Goal: Transaction & Acquisition: Purchase product/service

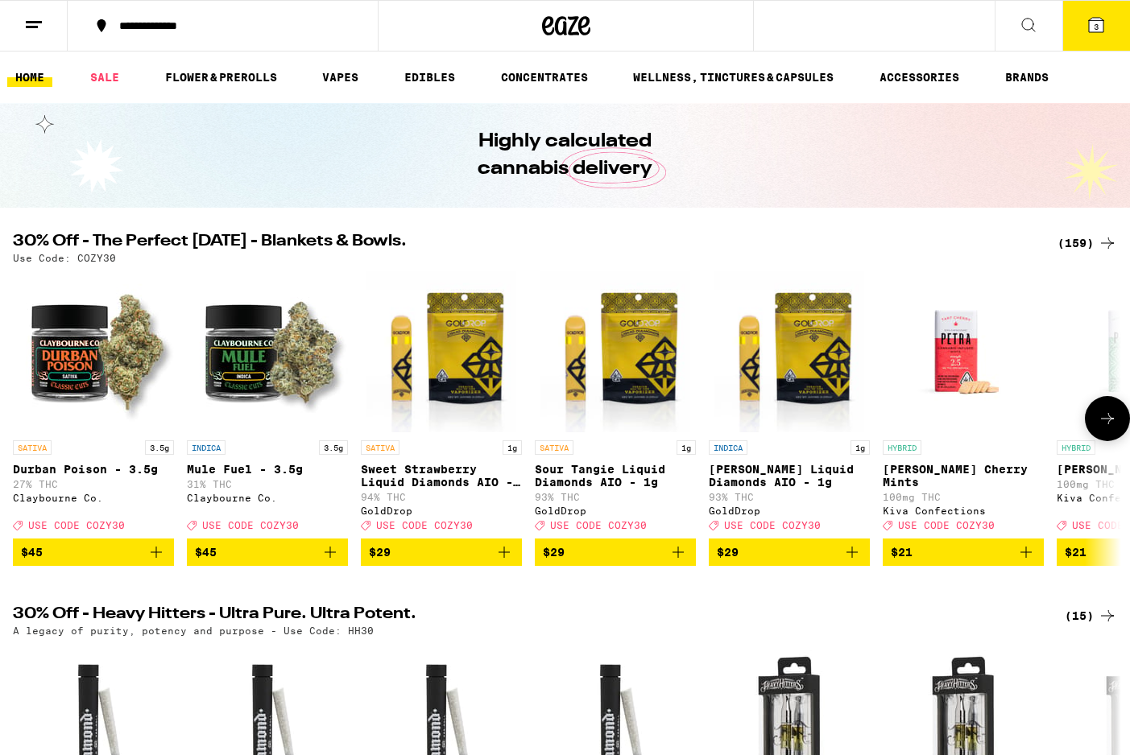
click at [271, 378] on img "Open page for Mule Fuel - 3.5g from Claybourne Co." at bounding box center [267, 351] width 161 height 161
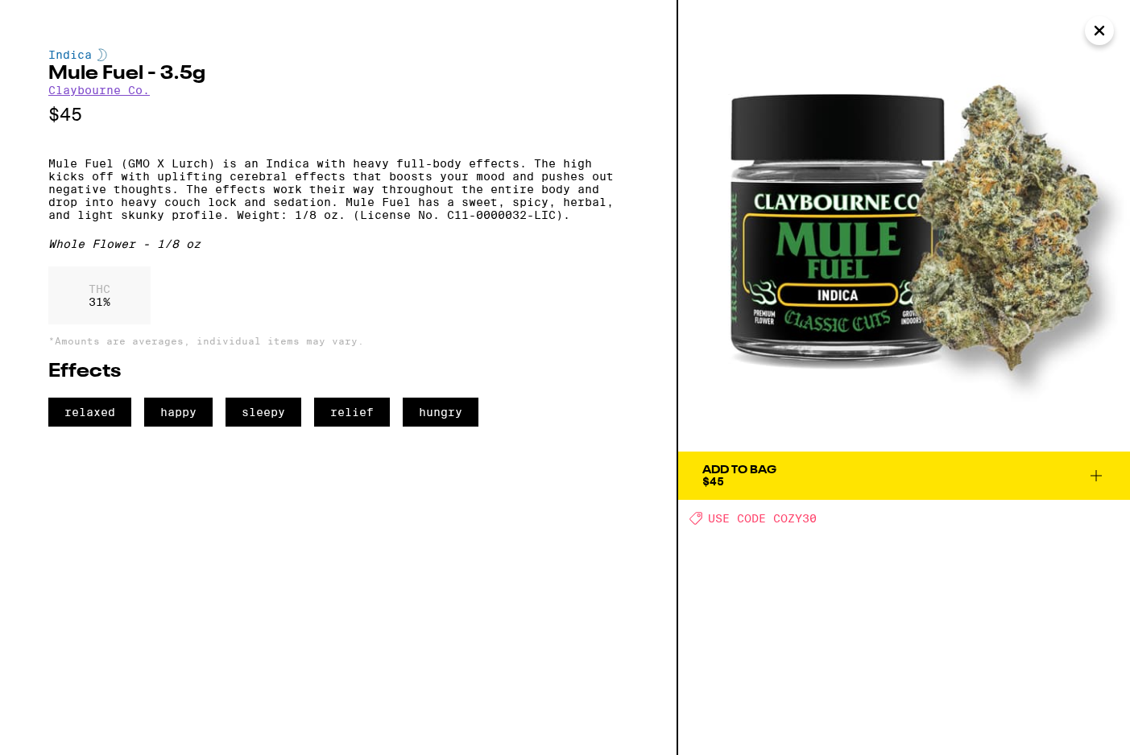
click at [763, 470] on div "Add To Bag" at bounding box center [739, 470] width 74 height 11
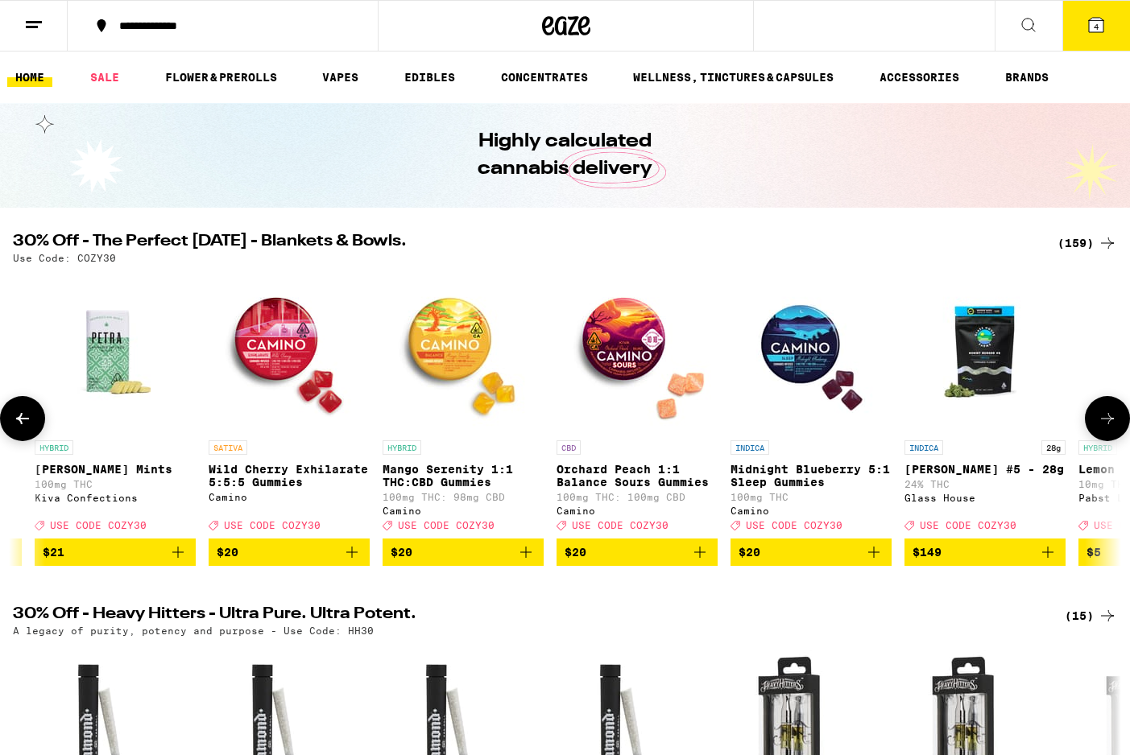
scroll to position [0, 1033]
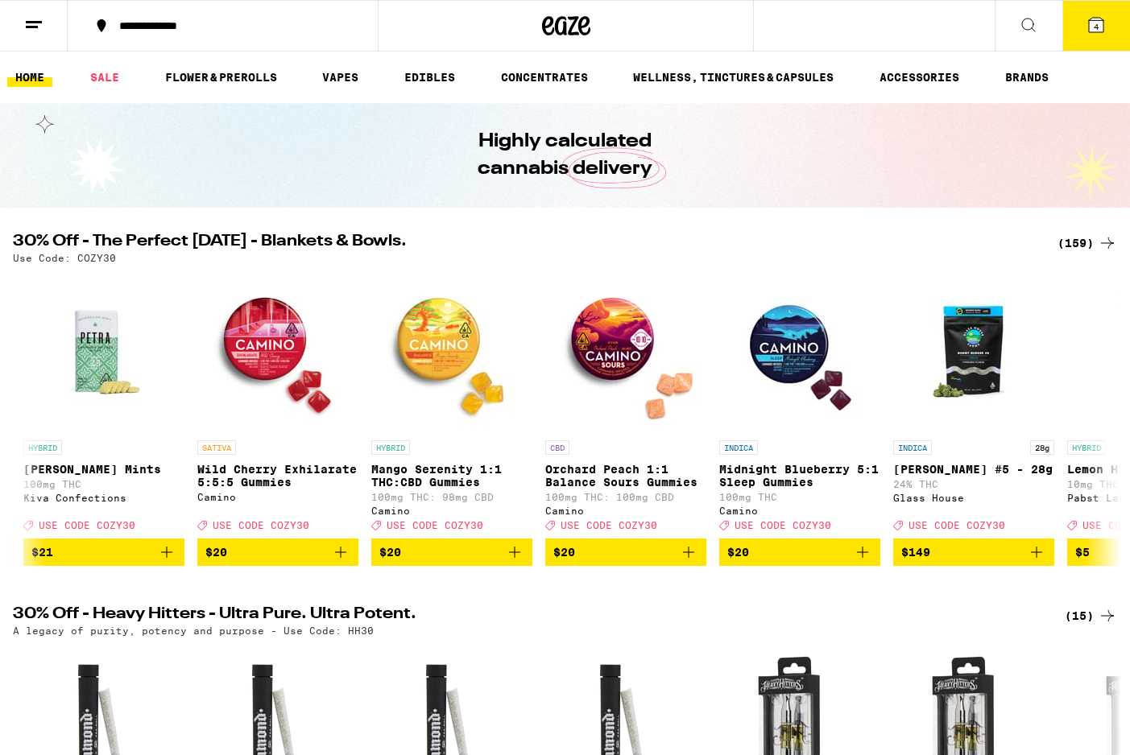
click at [1078, 242] on div "(159)" at bounding box center [1087, 243] width 60 height 19
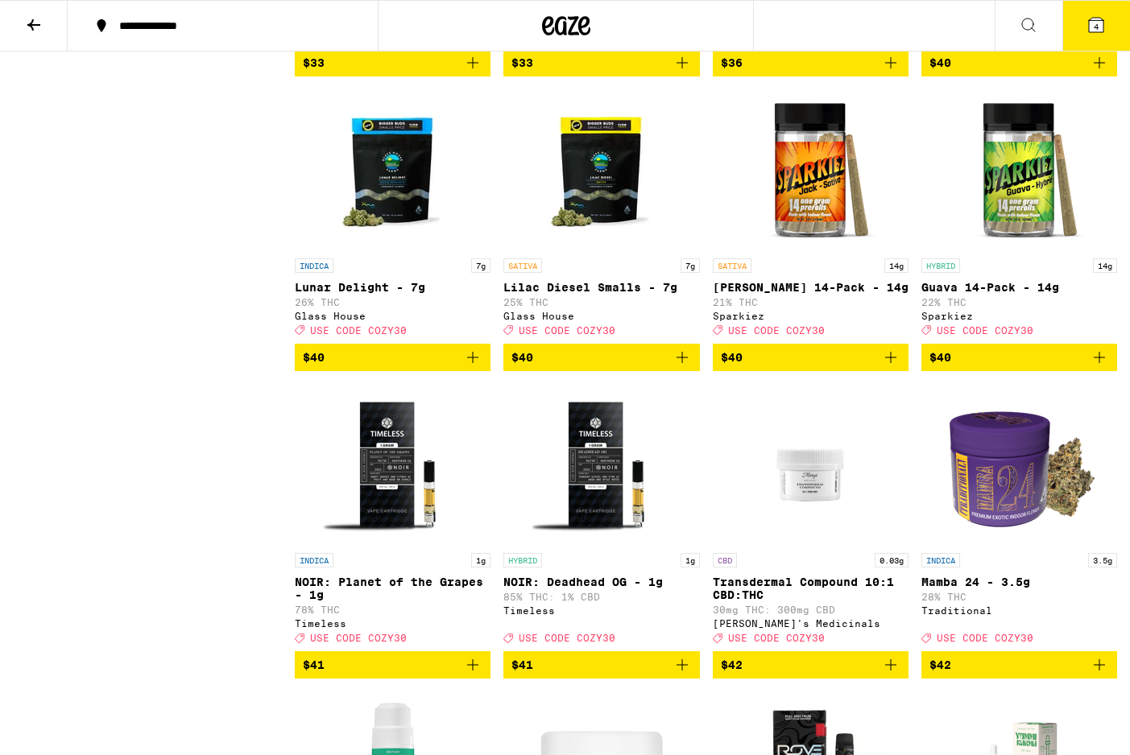
scroll to position [9031, 0]
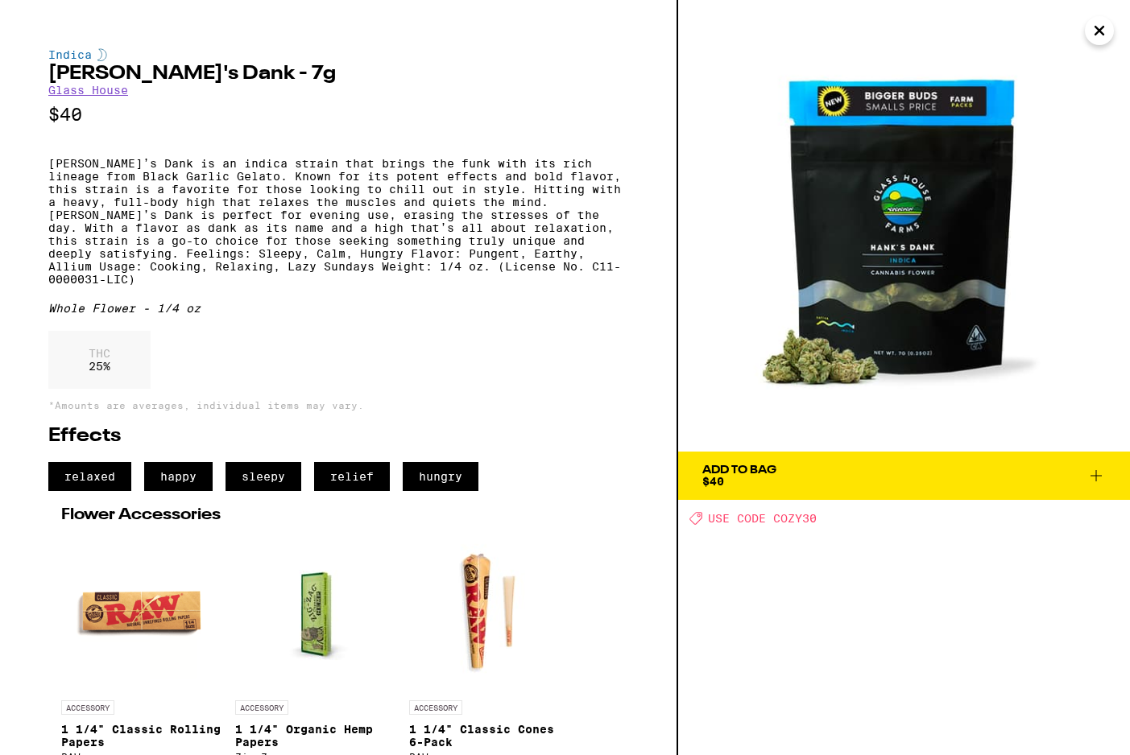
click at [872, 479] on span "Add To Bag $40" at bounding box center [903, 476] width 403 height 23
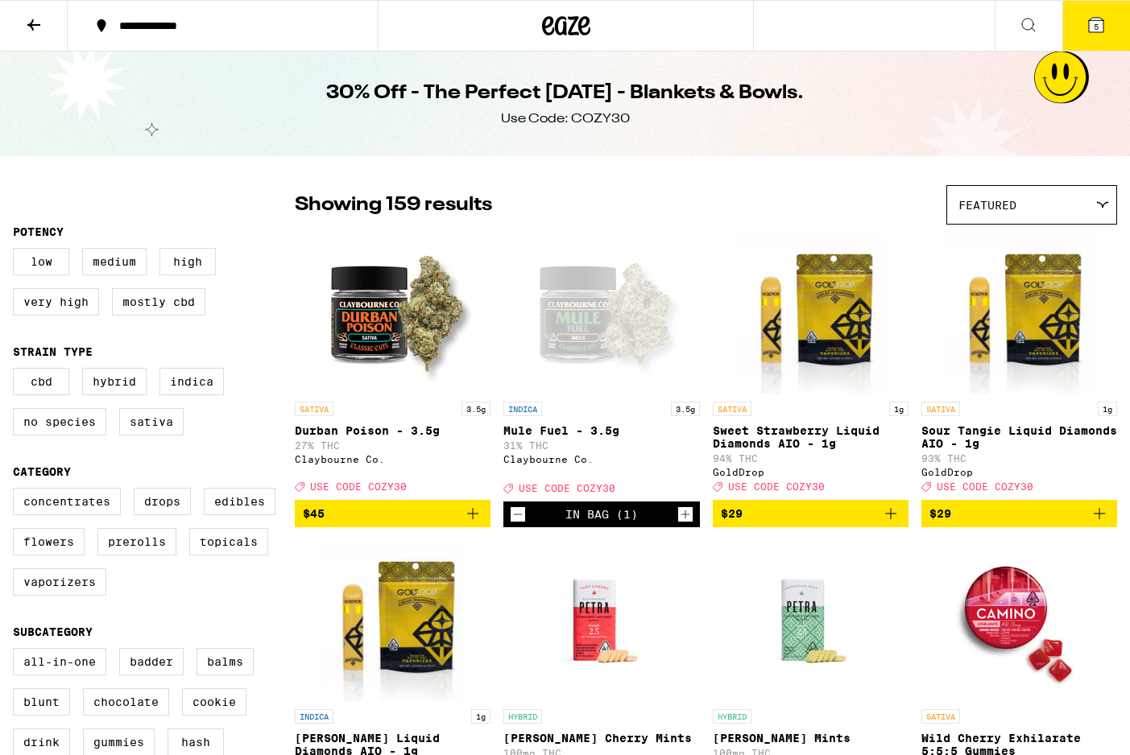
click at [1093, 34] on icon at bounding box center [1095, 24] width 19 height 19
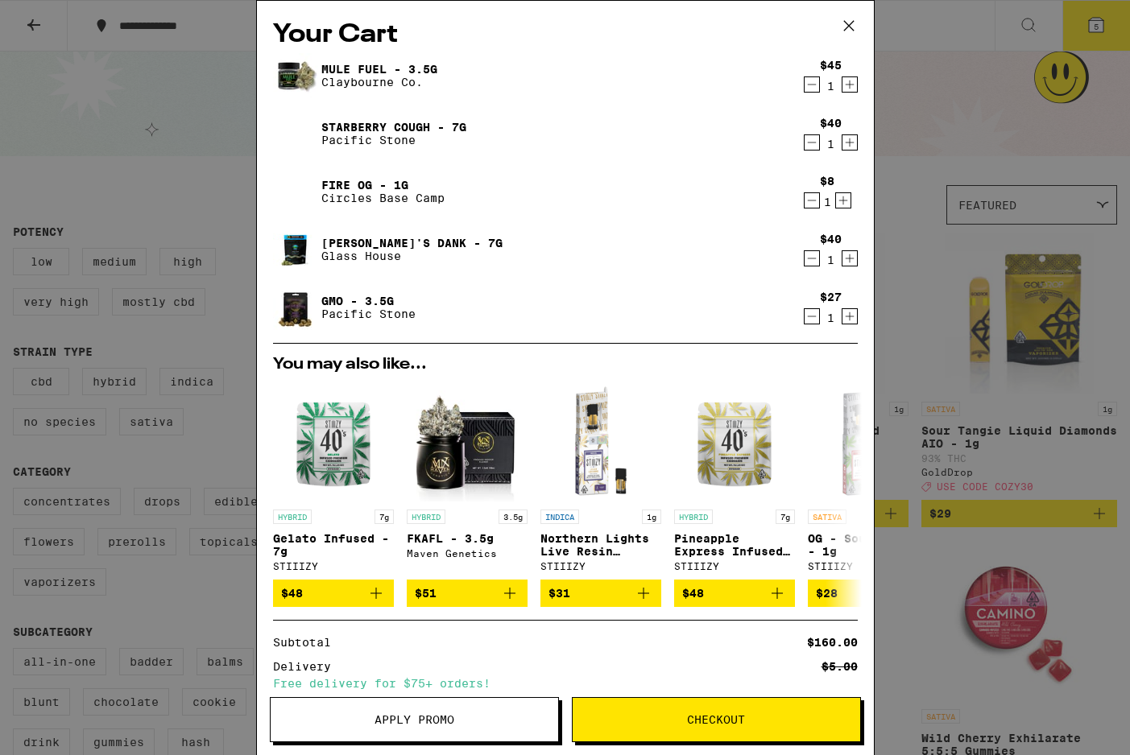
click at [816, 136] on icon "Decrement" at bounding box center [812, 142] width 14 height 19
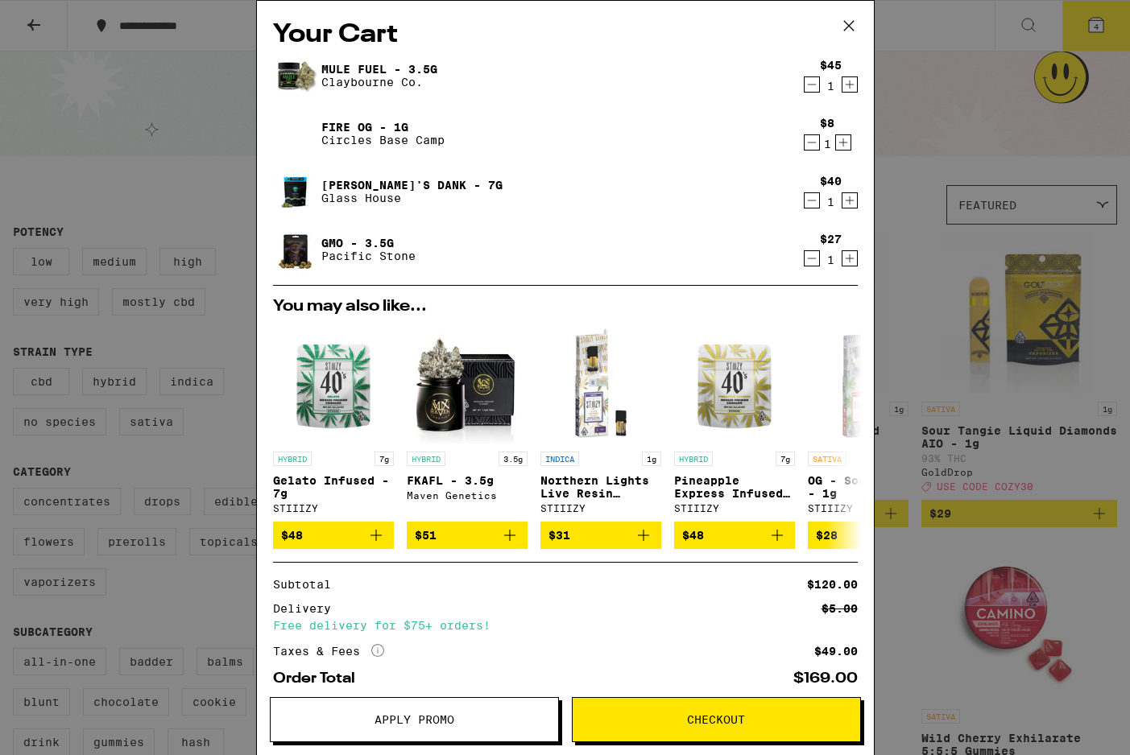
click at [812, 263] on icon "Decrement" at bounding box center [812, 258] width 14 height 19
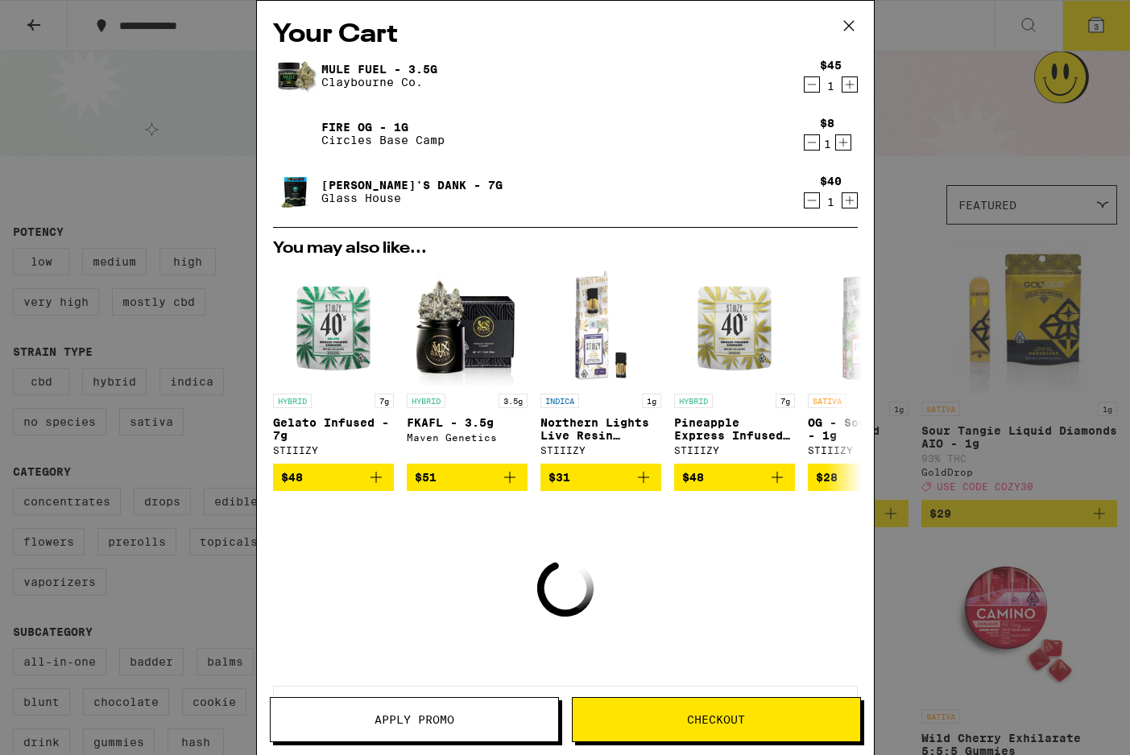
click at [812, 143] on icon "Decrement" at bounding box center [812, 142] width 14 height 19
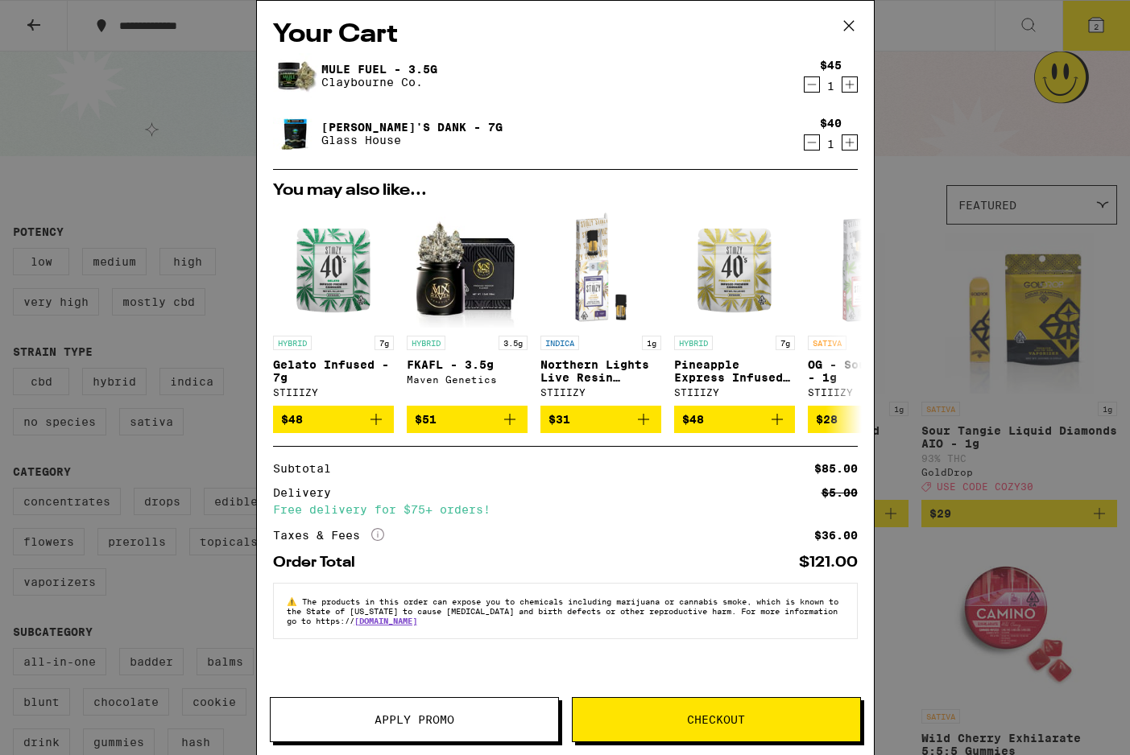
click at [795, 755] on div "Apply Promo Checkout" at bounding box center [565, 726] width 617 height 58
click at [496, 724] on span "Apply Promo" at bounding box center [415, 719] width 288 height 11
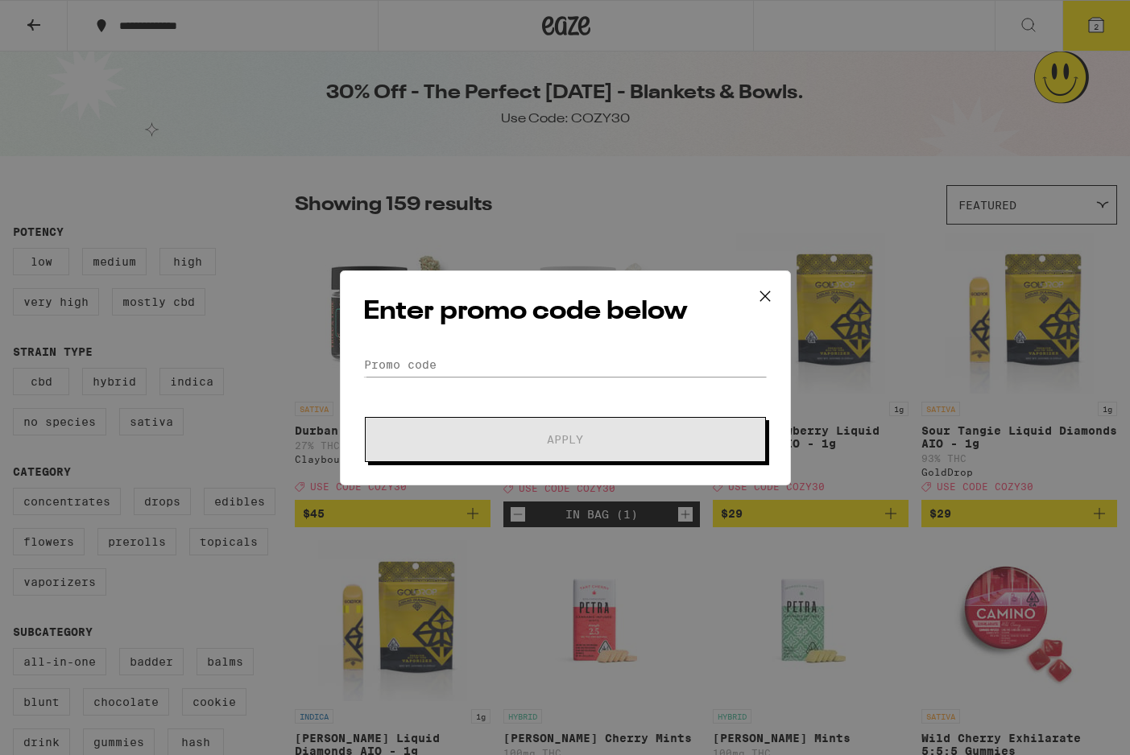
click at [445, 379] on form "Promo Code Apply" at bounding box center [565, 408] width 404 height 110
click at [418, 358] on input "Promo Code" at bounding box center [565, 365] width 404 height 24
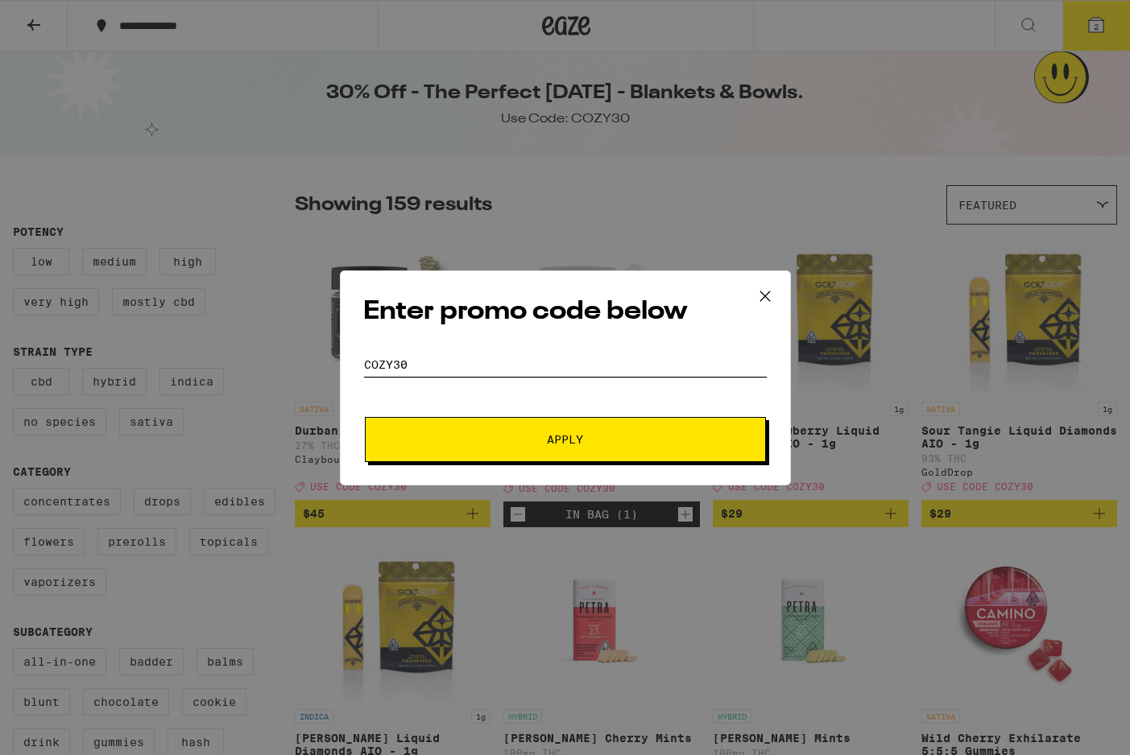
type input "cozy30"
click at [432, 434] on span "Apply" at bounding box center [565, 439] width 290 height 11
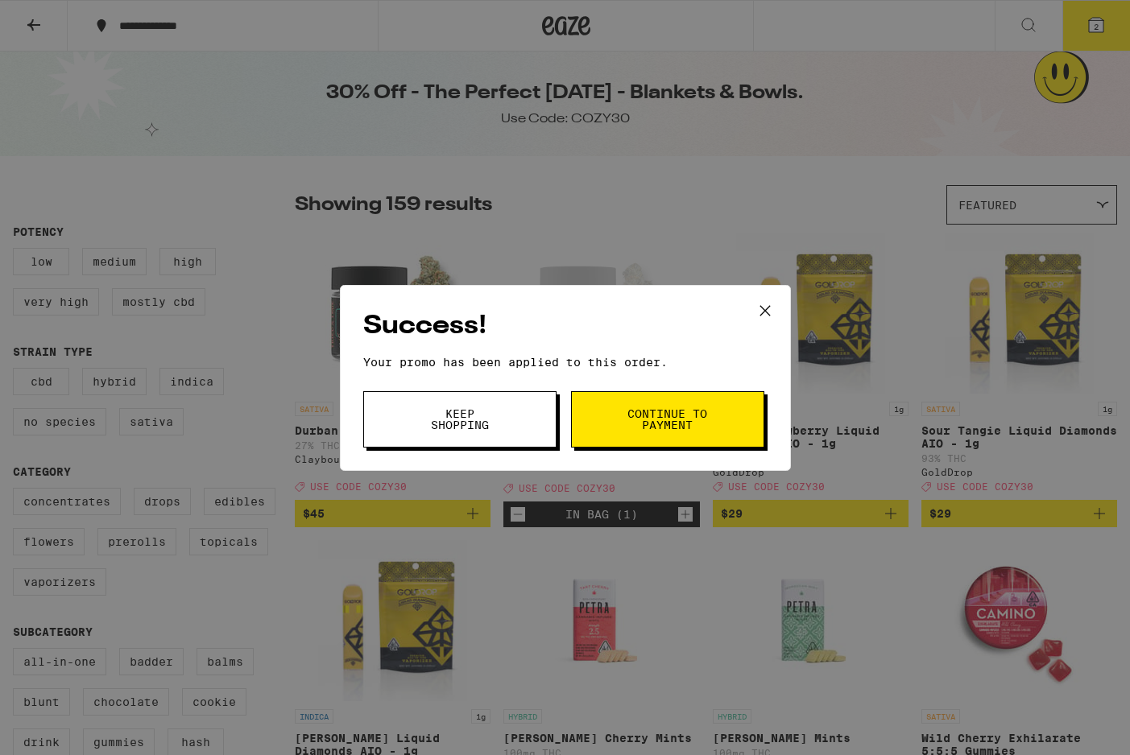
click at [652, 412] on span "Continue to payment" at bounding box center [668, 419] width 82 height 23
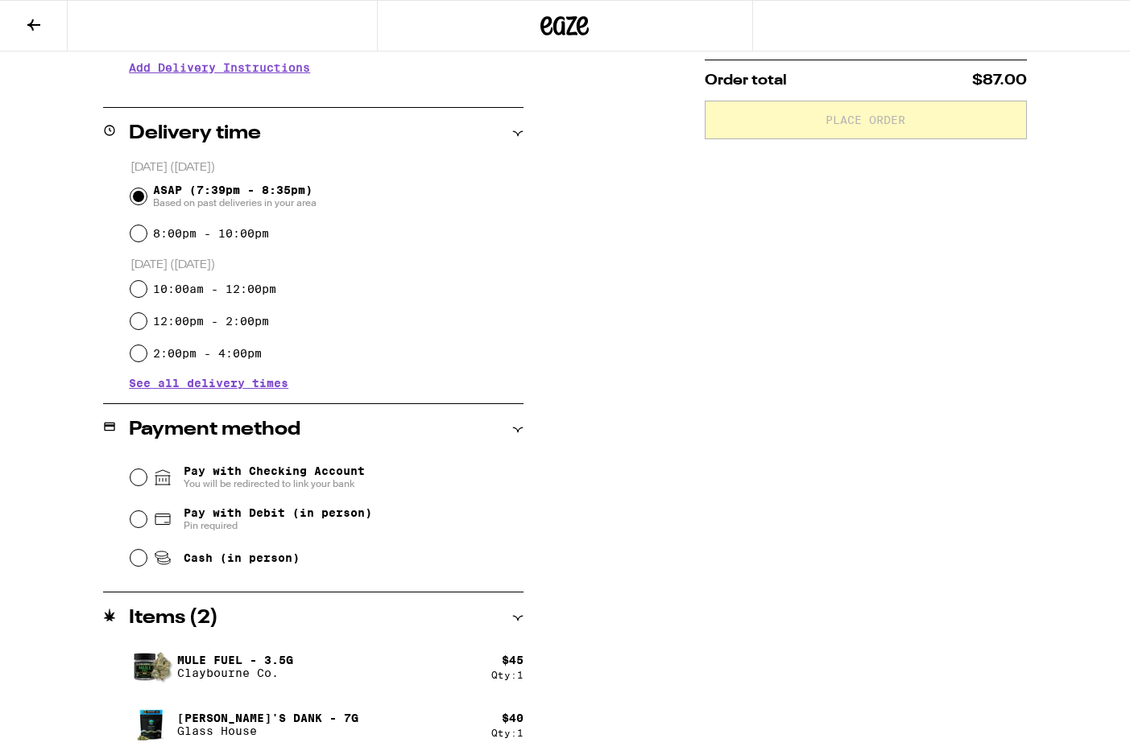
scroll to position [348, 0]
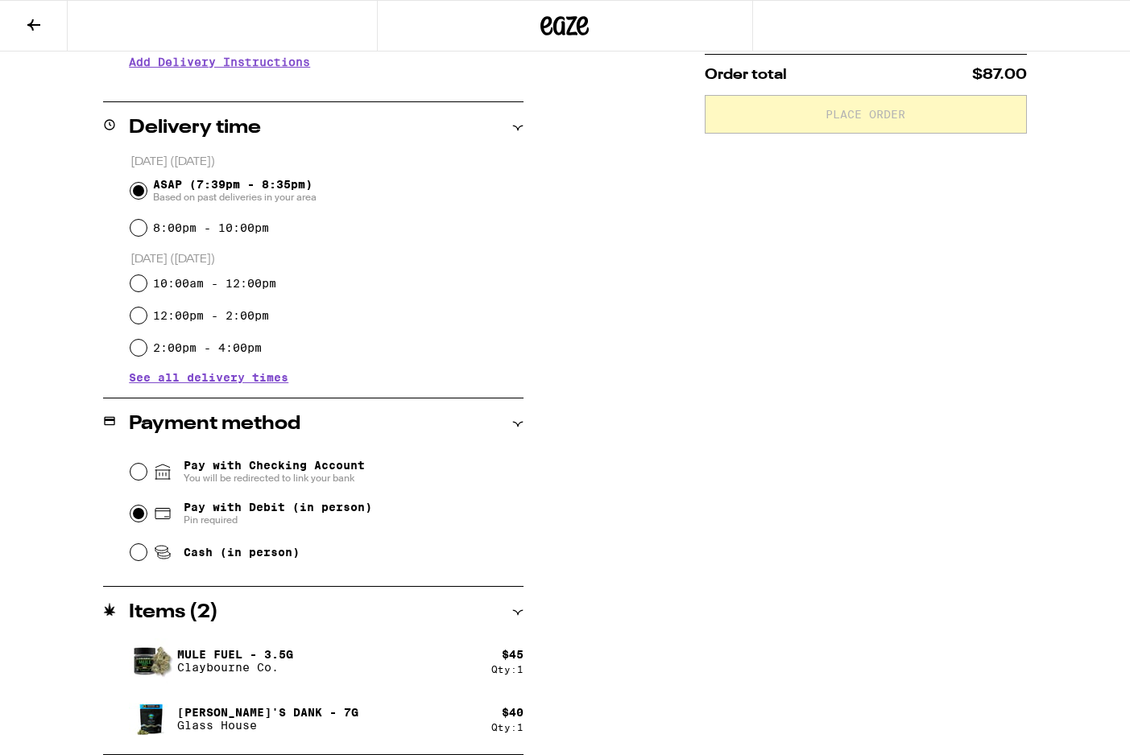
click at [133, 511] on input "Pay with Debit (in person) Pin required" at bounding box center [138, 514] width 16 height 16
radio input "true"
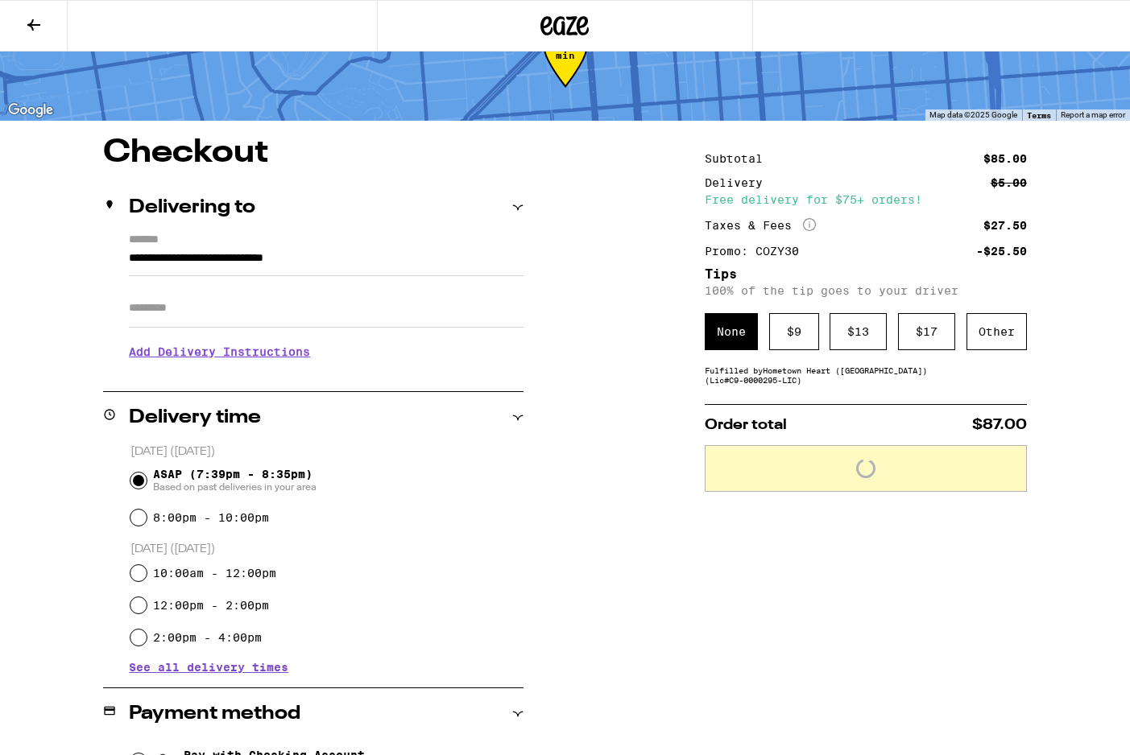
scroll to position [0, 0]
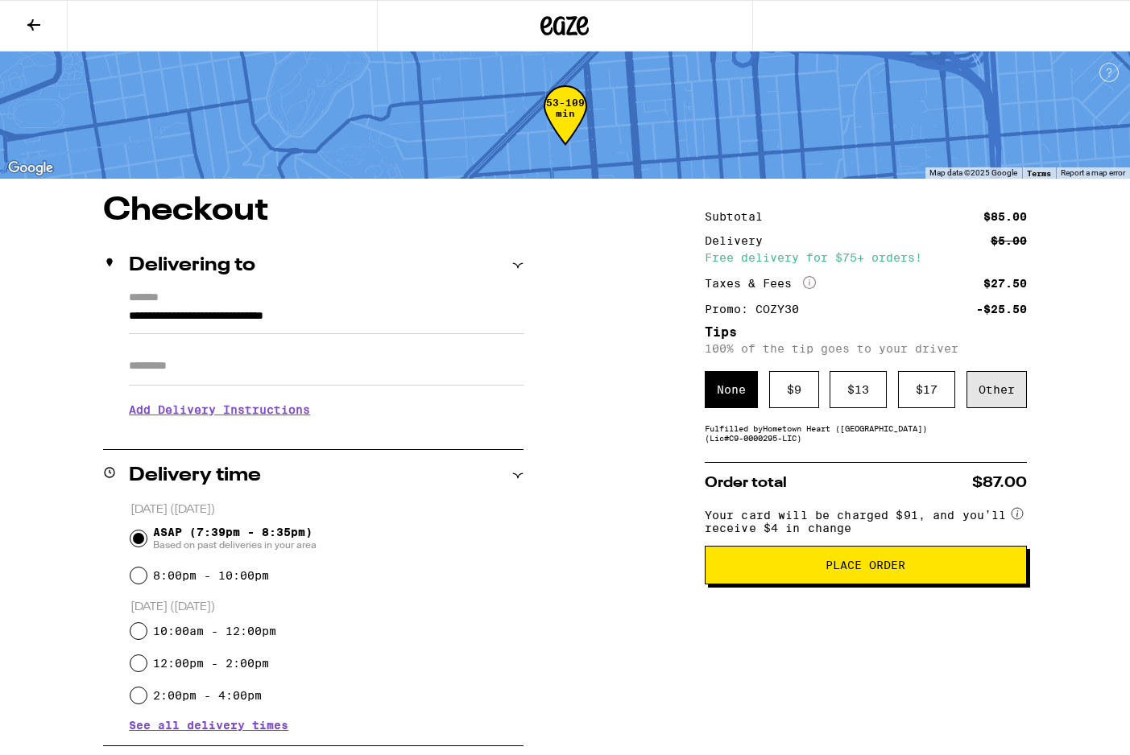
click at [991, 408] on div "Other" at bounding box center [996, 389] width 60 height 37
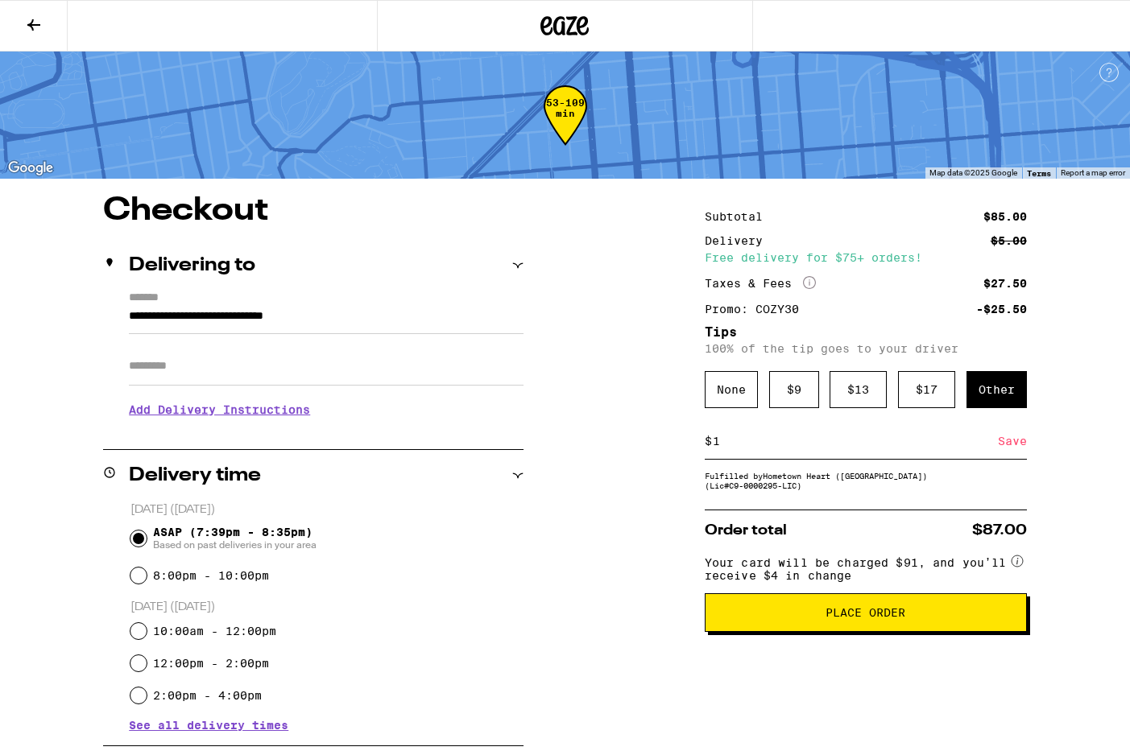
click at [903, 448] on input "1" at bounding box center [855, 441] width 286 height 14
click at [999, 457] on div "Save" at bounding box center [1012, 441] width 29 height 35
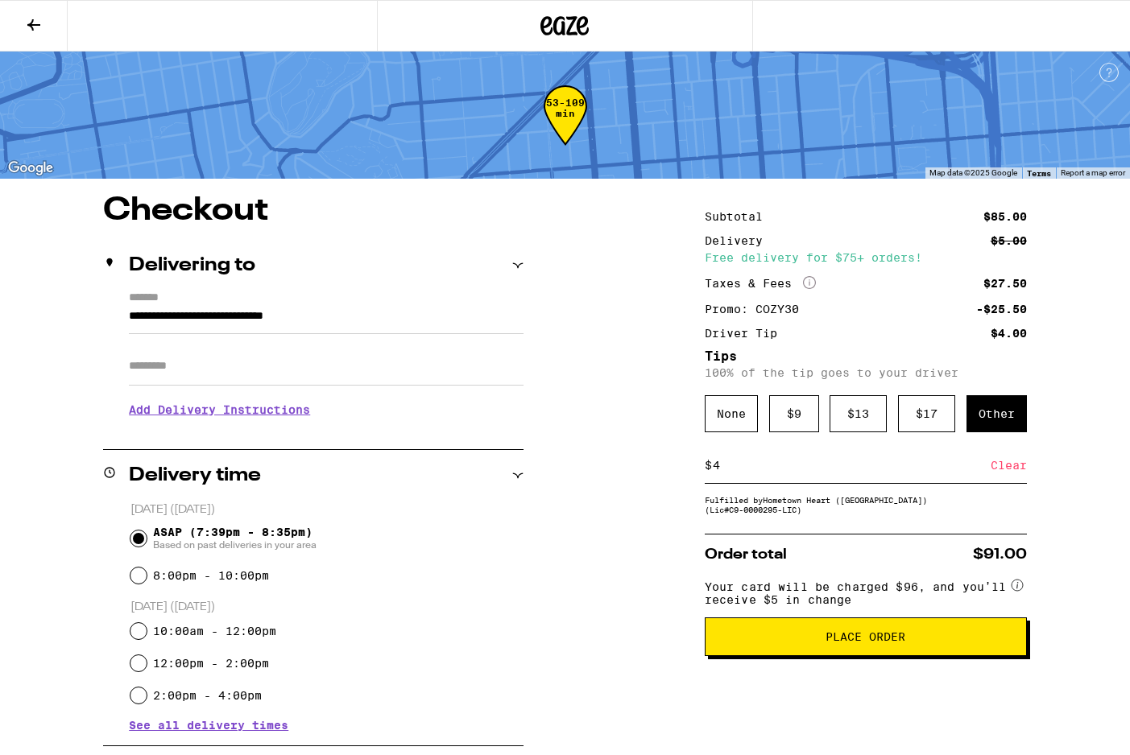
click at [903, 473] on input "4" at bounding box center [851, 465] width 279 height 14
click at [998, 475] on div "Save" at bounding box center [1012, 465] width 29 height 35
click at [944, 473] on input "2" at bounding box center [851, 465] width 279 height 14
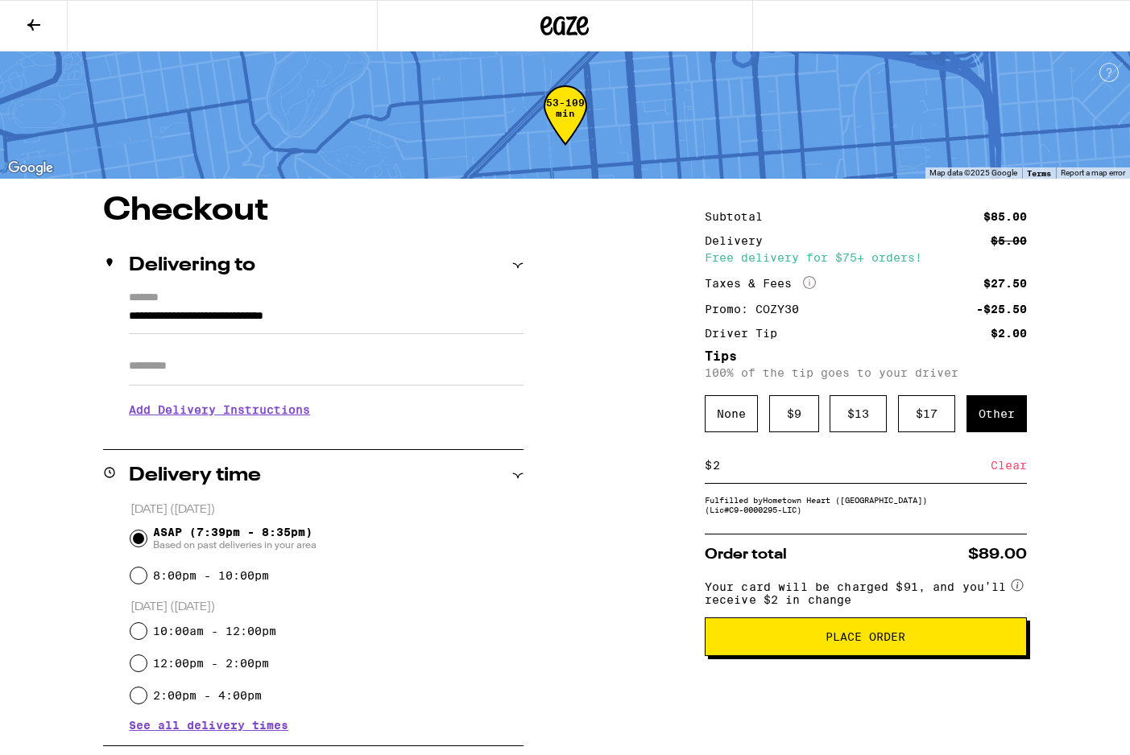
click at [944, 473] on input "2" at bounding box center [851, 465] width 279 height 14
click at [999, 475] on div "Save" at bounding box center [1012, 465] width 29 height 35
click at [926, 473] on input "5" at bounding box center [851, 465] width 279 height 14
type input "3"
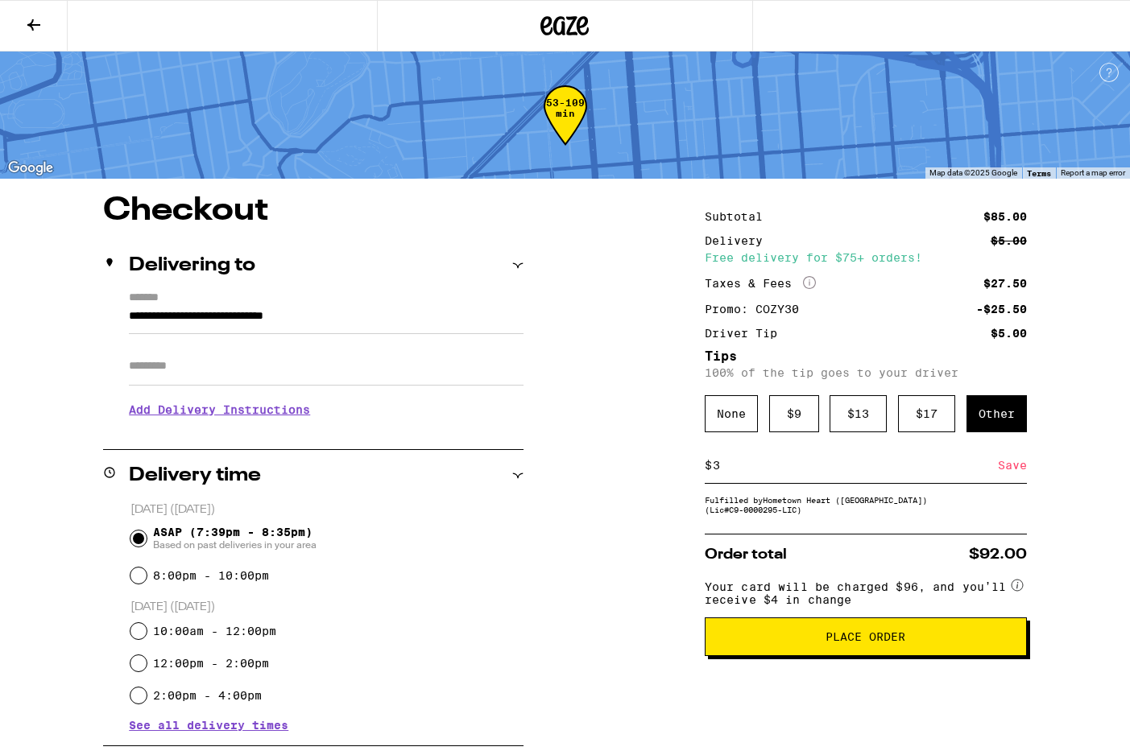
click at [1016, 470] on div "Save" at bounding box center [1012, 465] width 29 height 35
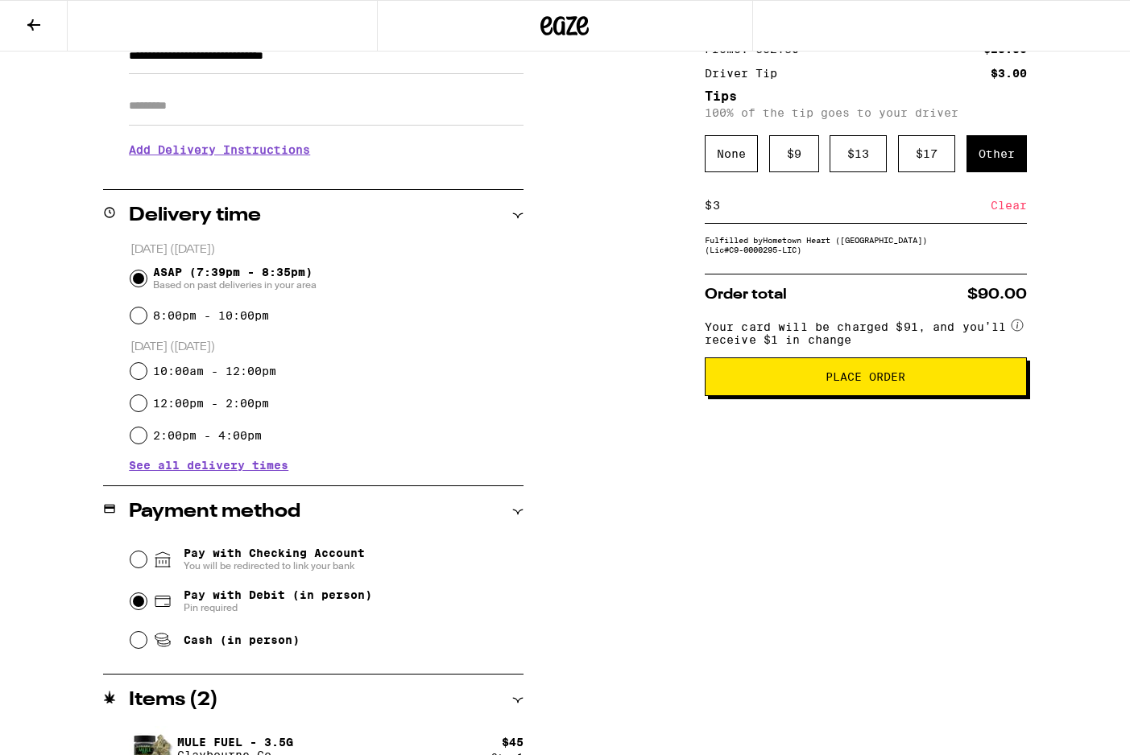
scroll to position [122, 0]
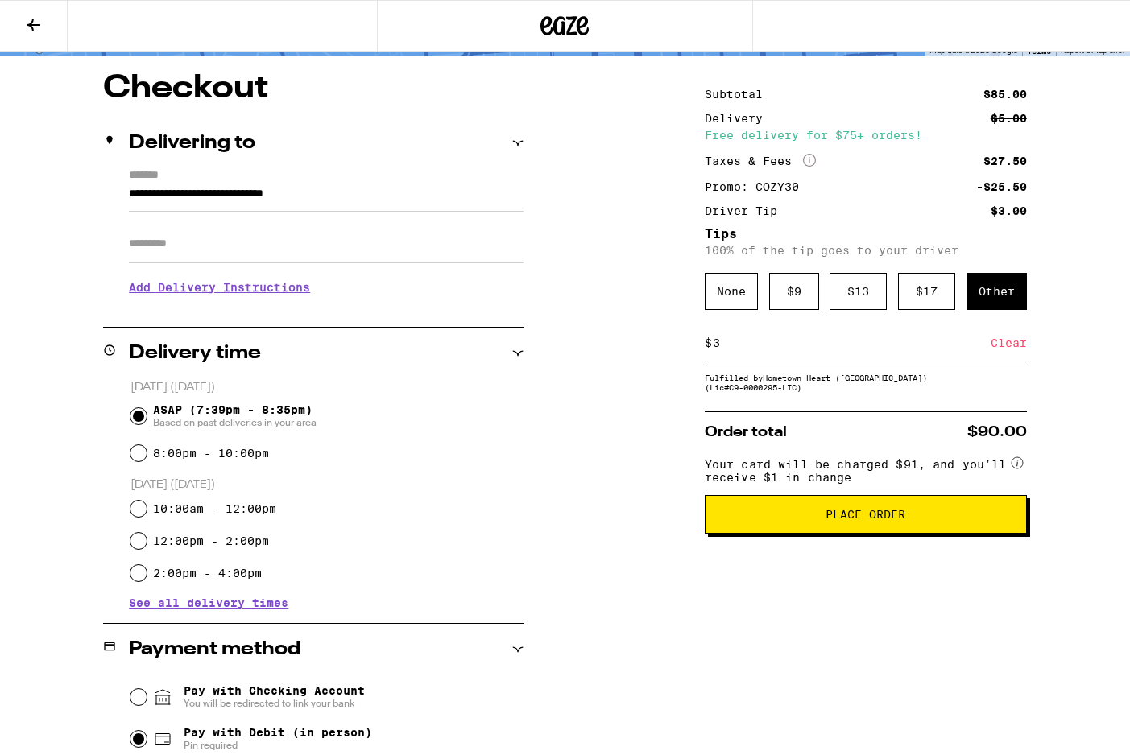
click at [305, 300] on h3 "Add Delivery Instructions" at bounding box center [326, 287] width 395 height 37
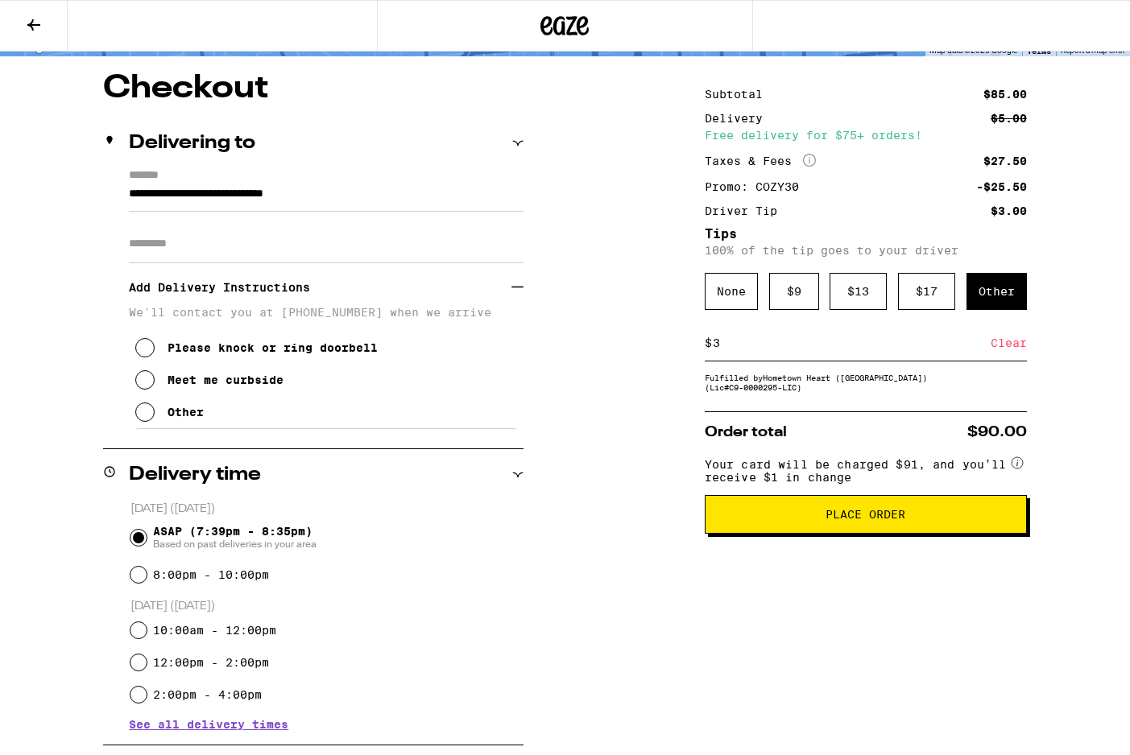
click at [153, 415] on icon at bounding box center [144, 412] width 19 height 19
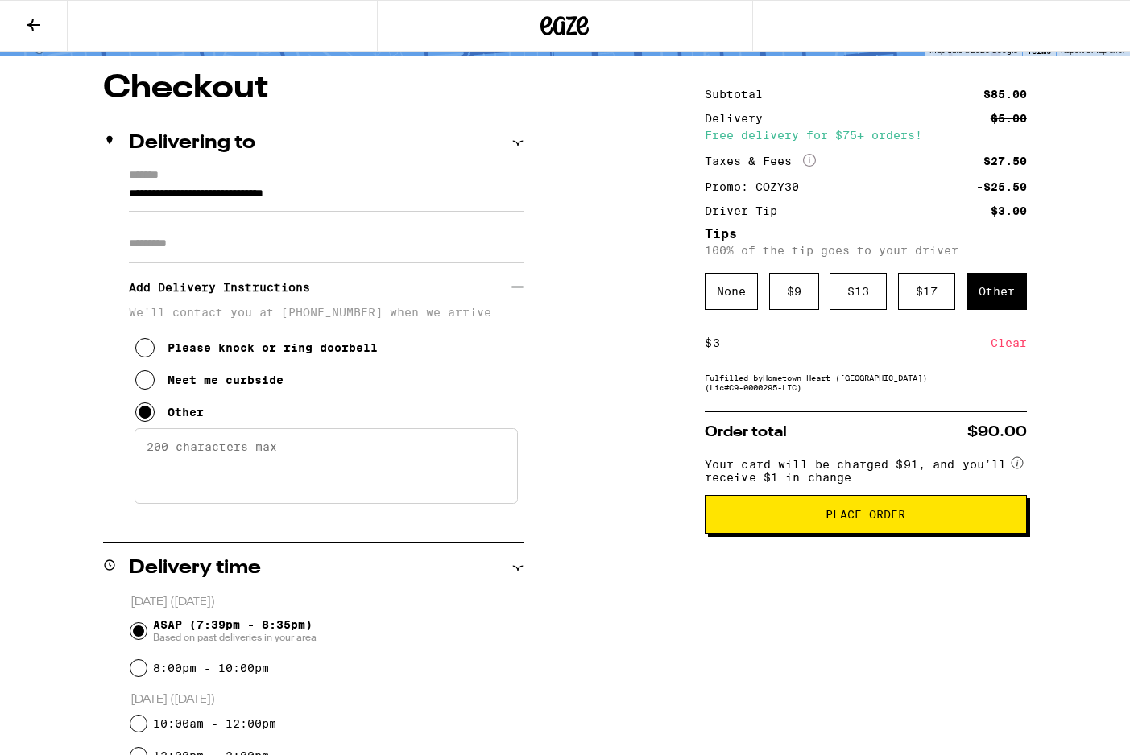
click at [344, 475] on textarea "Enter any other delivery instructions you want driver to know" at bounding box center [325, 466] width 383 height 76
type textarea "Please call me when you get here, I can't hear the doorbell!"
click at [810, 518] on button "Place Order" at bounding box center [866, 514] width 322 height 39
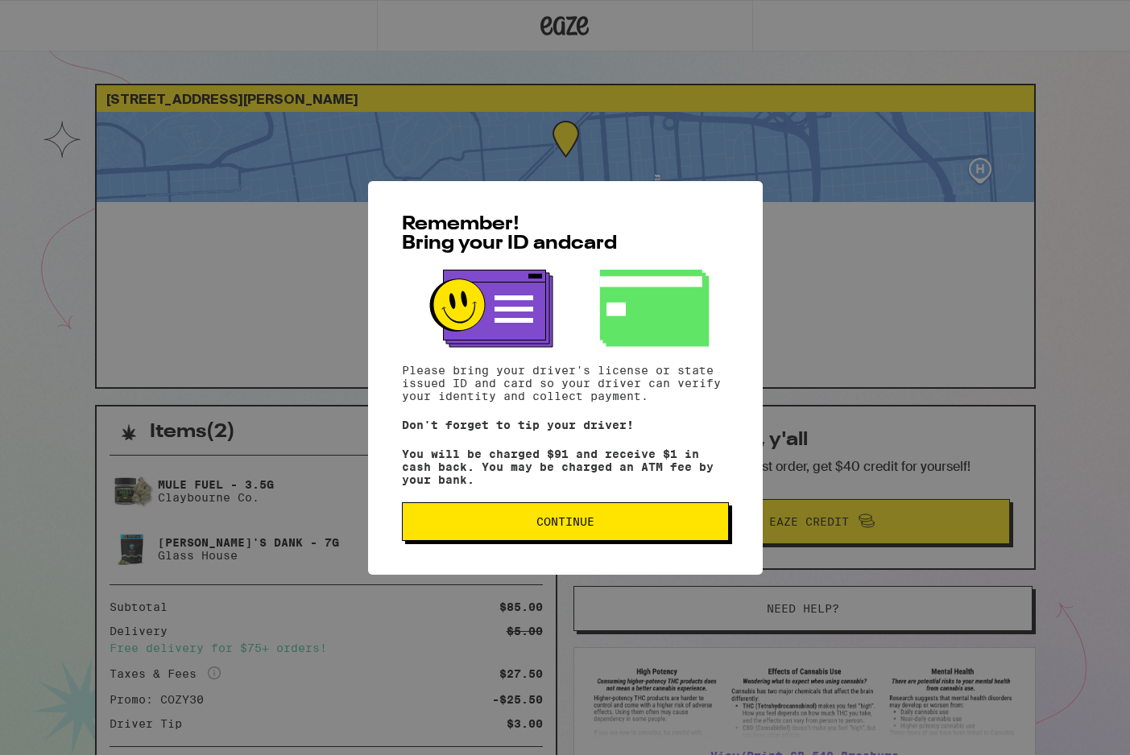
click at [708, 528] on span "Continue" at bounding box center [566, 521] width 300 height 11
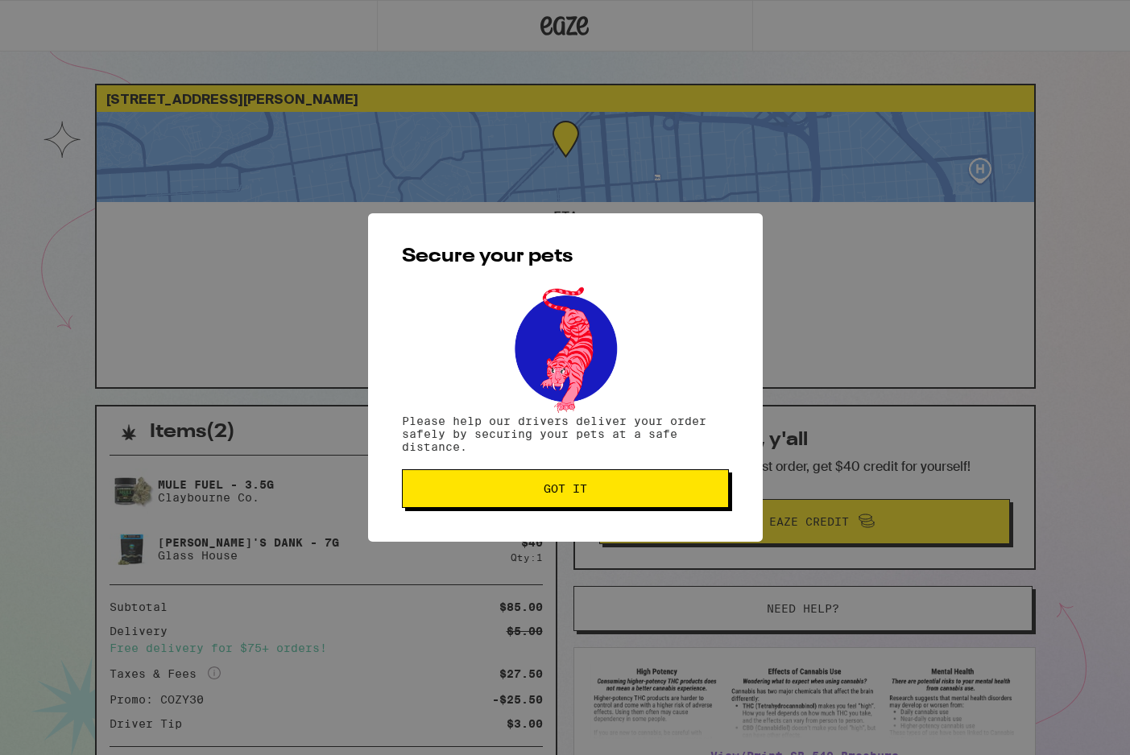
click at [538, 521] on div "Secure your pets Please help our drivers deliver your order safely by securing …" at bounding box center [565, 377] width 395 height 329
click at [548, 473] on button "Got it" at bounding box center [565, 489] width 327 height 39
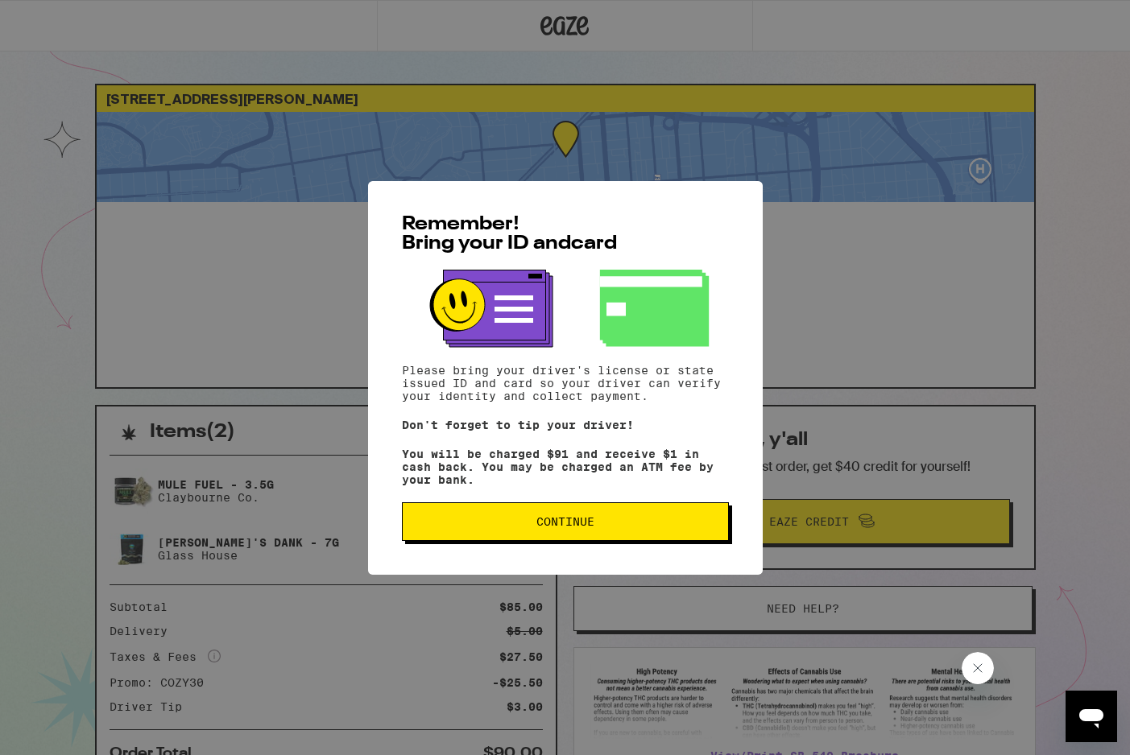
click at [517, 518] on button "Continue" at bounding box center [565, 522] width 327 height 39
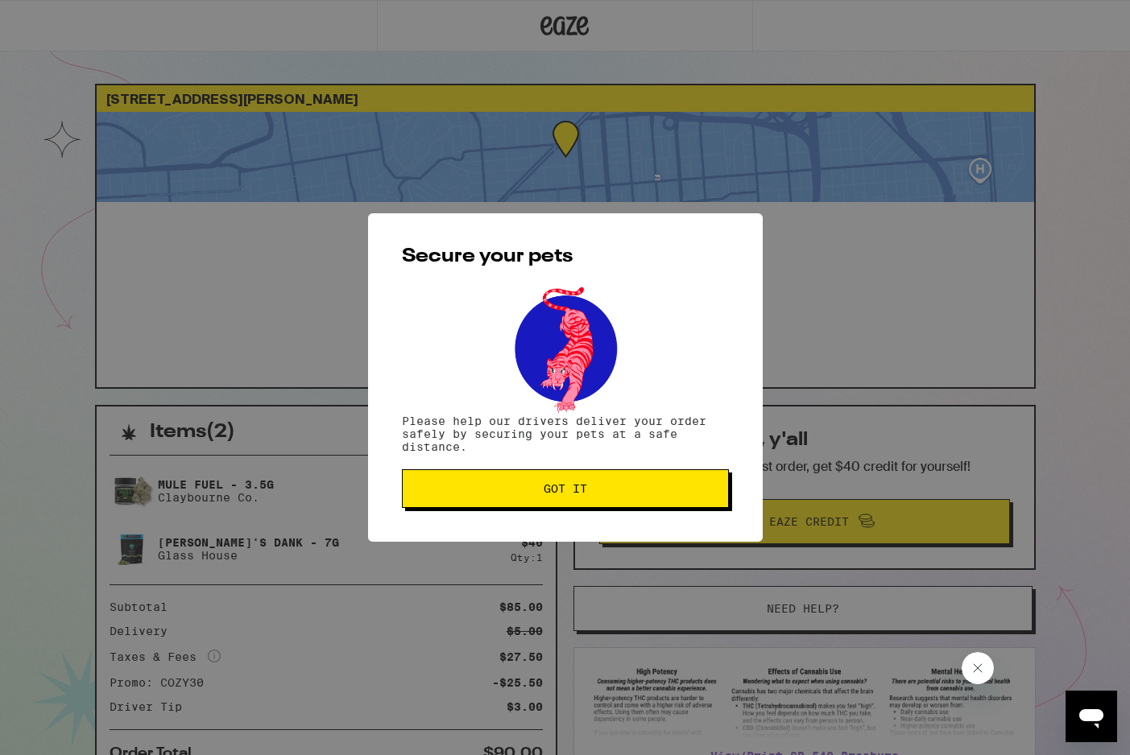
click at [534, 478] on button "Got it" at bounding box center [565, 489] width 327 height 39
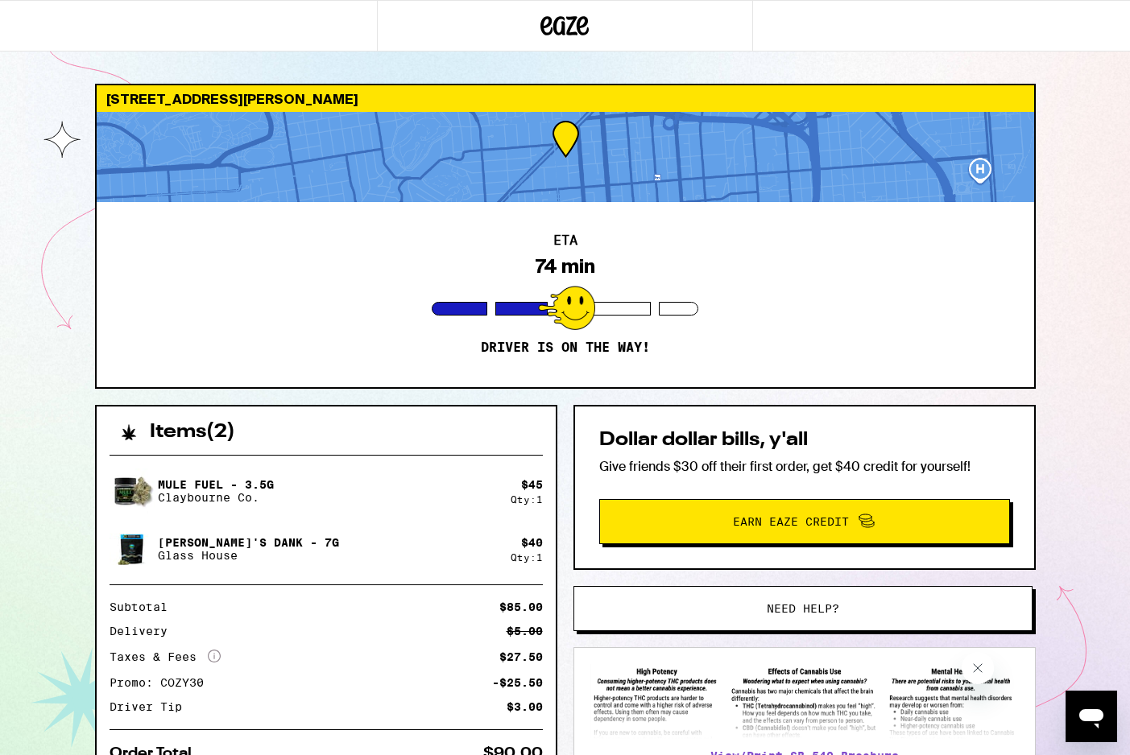
click at [635, 137] on div at bounding box center [565, 157] width 937 height 90
click at [970, 187] on div at bounding box center [565, 157] width 937 height 90
click at [970, 188] on div at bounding box center [565, 157] width 937 height 90
